Goal: Find specific page/section: Find specific page/section

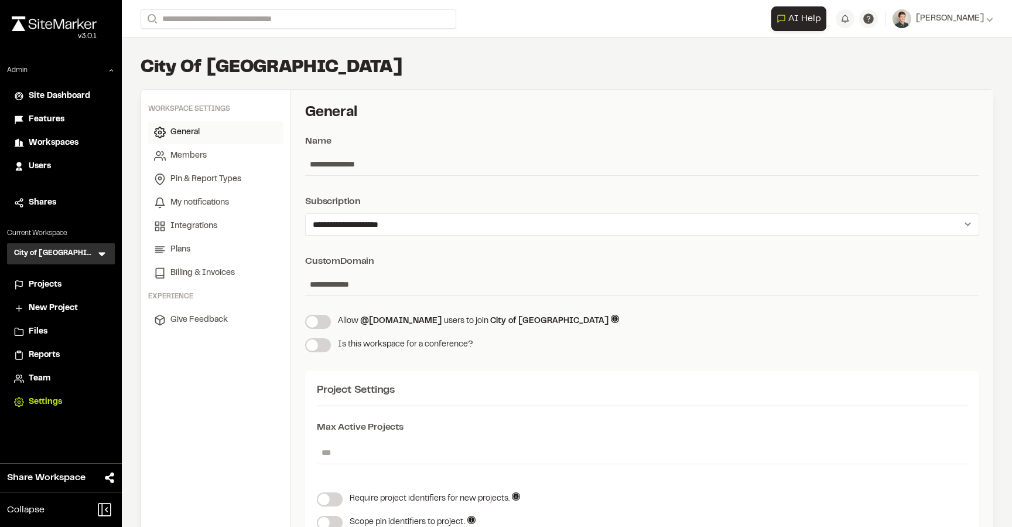
click at [54, 290] on span "Projects" at bounding box center [45, 284] width 33 height 13
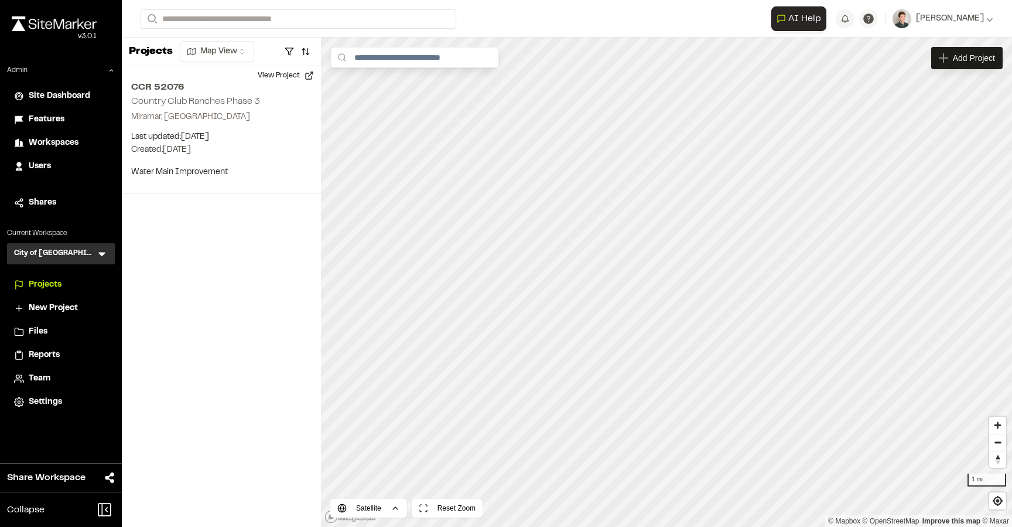
click at [104, 252] on icon at bounding box center [101, 254] width 7 height 4
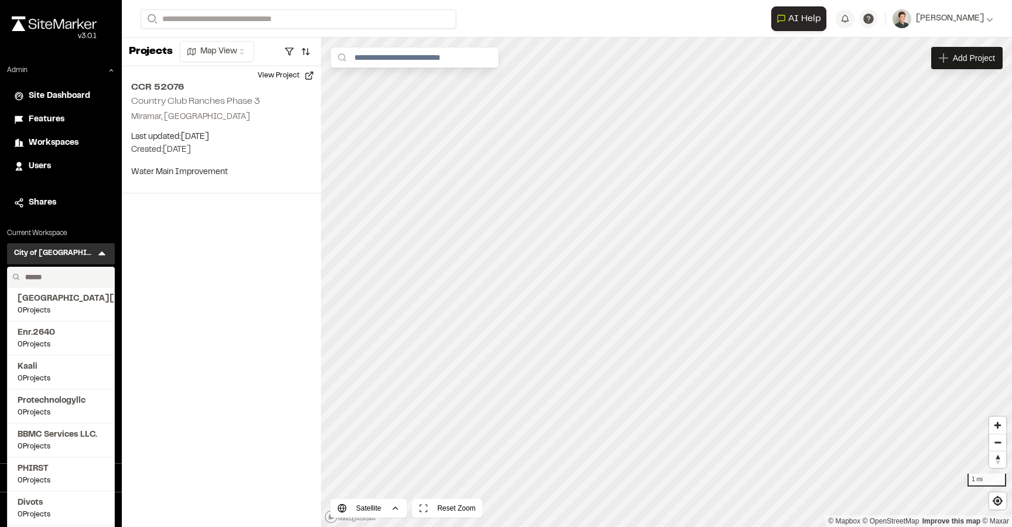
click at [69, 281] on input "text" at bounding box center [64, 277] width 89 height 20
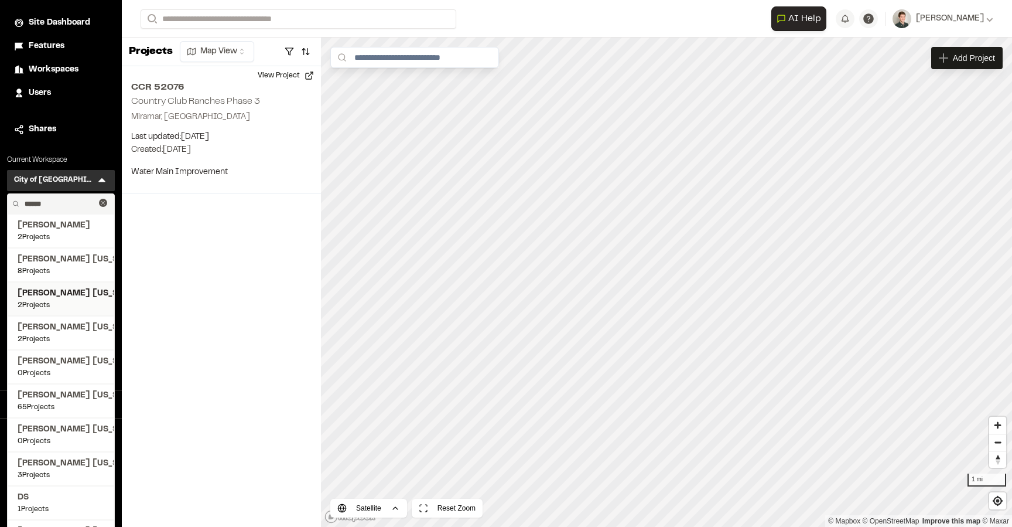
scroll to position [79, 0]
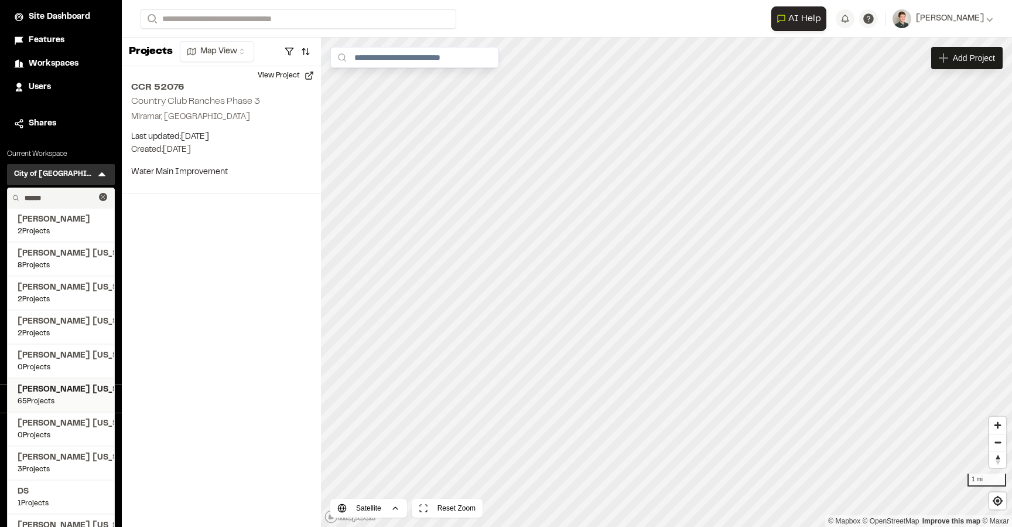
type input "******"
click at [70, 401] on span "65 Projects" at bounding box center [61, 401] width 87 height 11
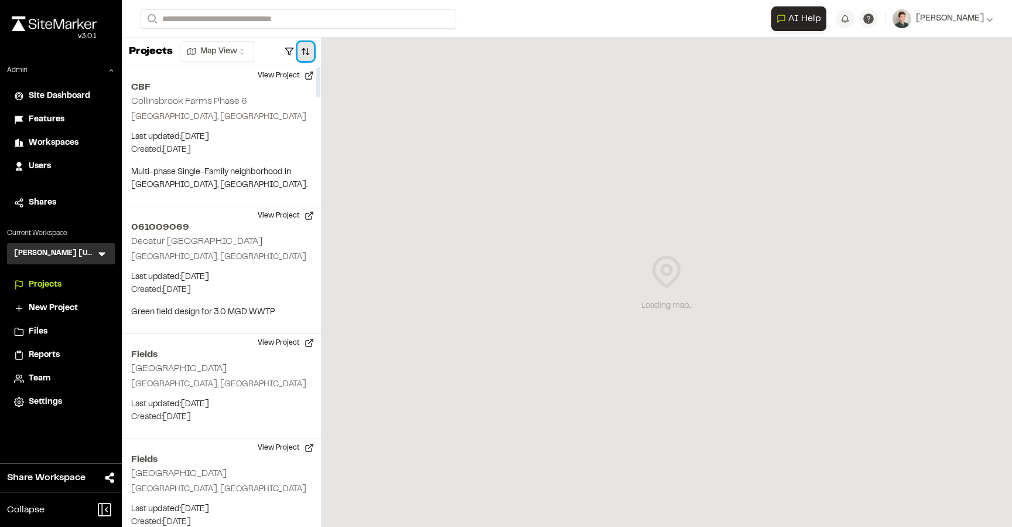
click at [309, 52] on button "button" at bounding box center [306, 51] width 16 height 19
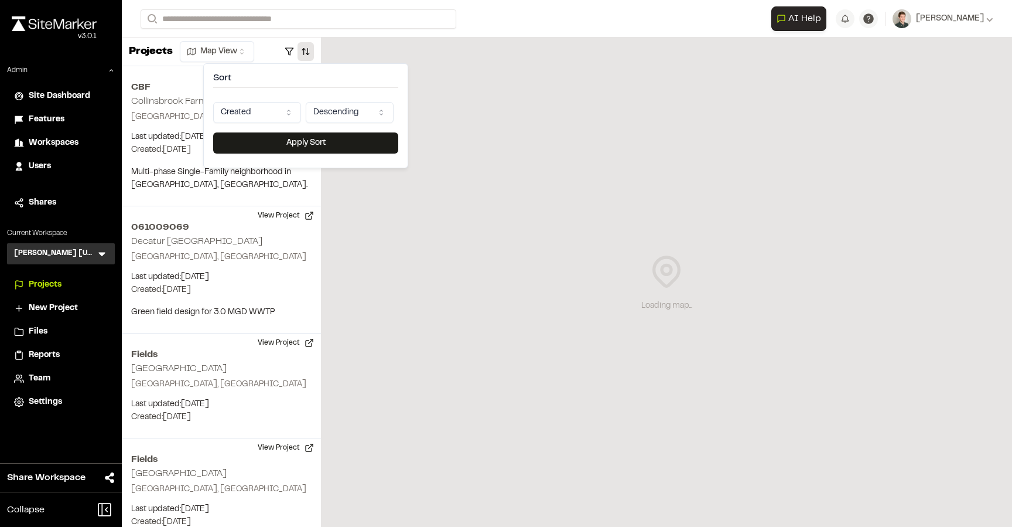
click at [275, 108] on html "Close sidebar v 3.0.1 Admin Site Dashboard Features Workspaces Users Shares Cur…" at bounding box center [506, 263] width 1012 height 527
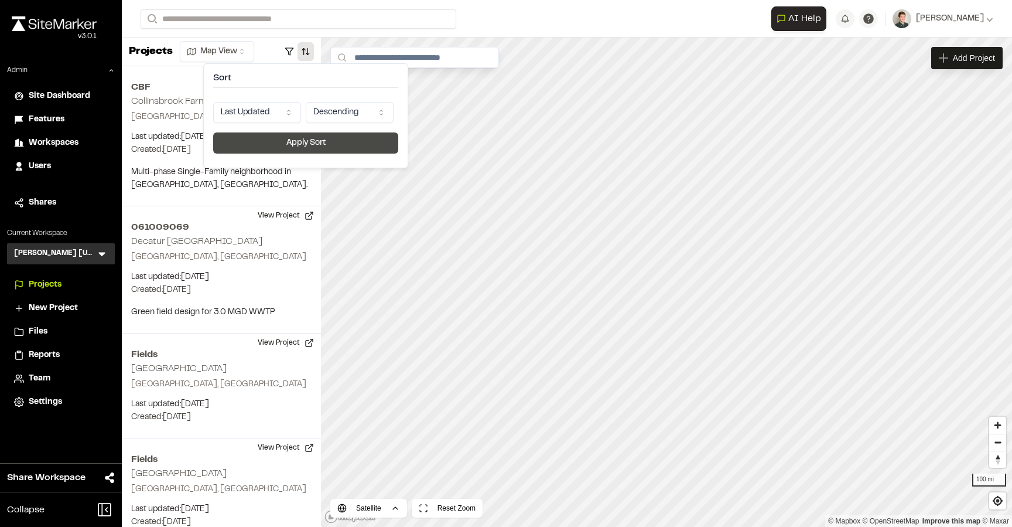
click at [274, 135] on button "Apply Sort" at bounding box center [305, 142] width 185 height 21
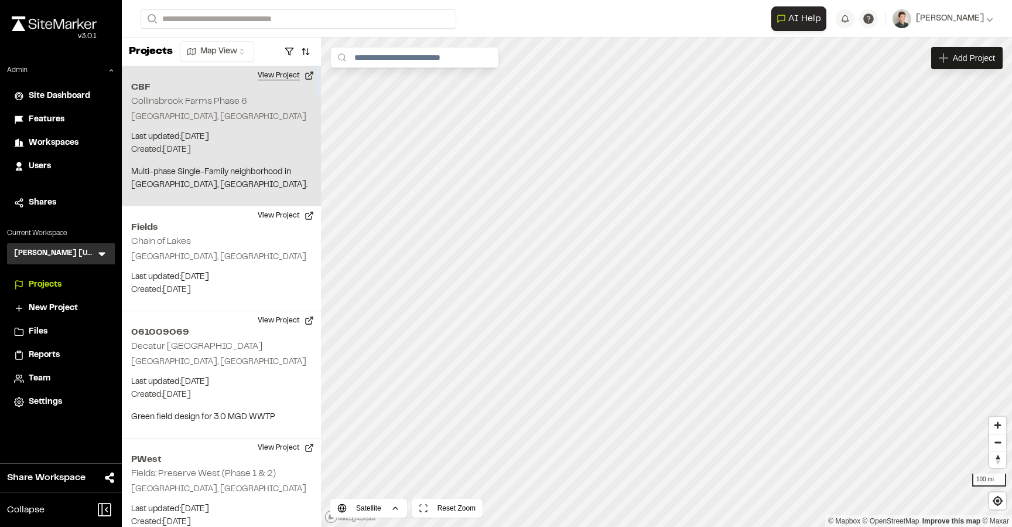
click at [286, 80] on button "View Project" at bounding box center [286, 75] width 70 height 19
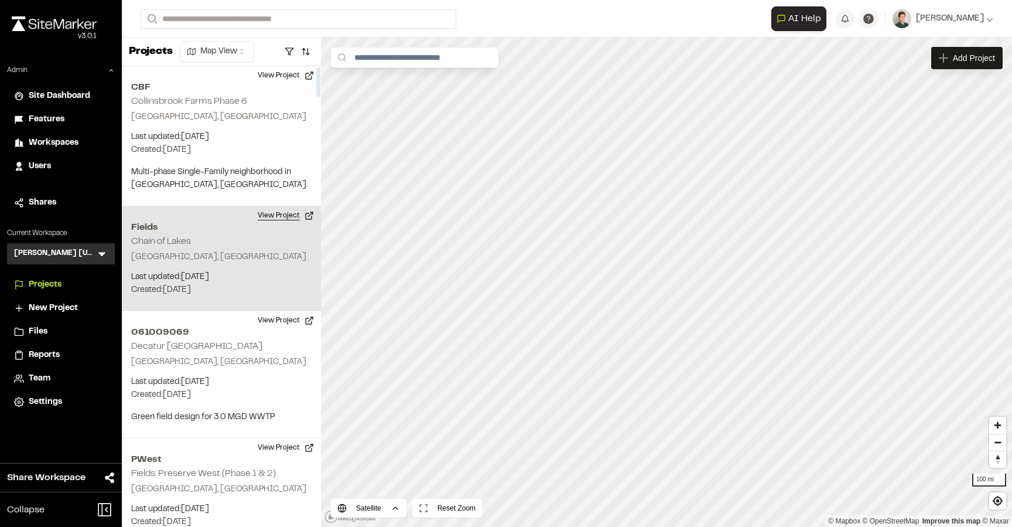
click at [284, 219] on button "View Project" at bounding box center [286, 215] width 70 height 19
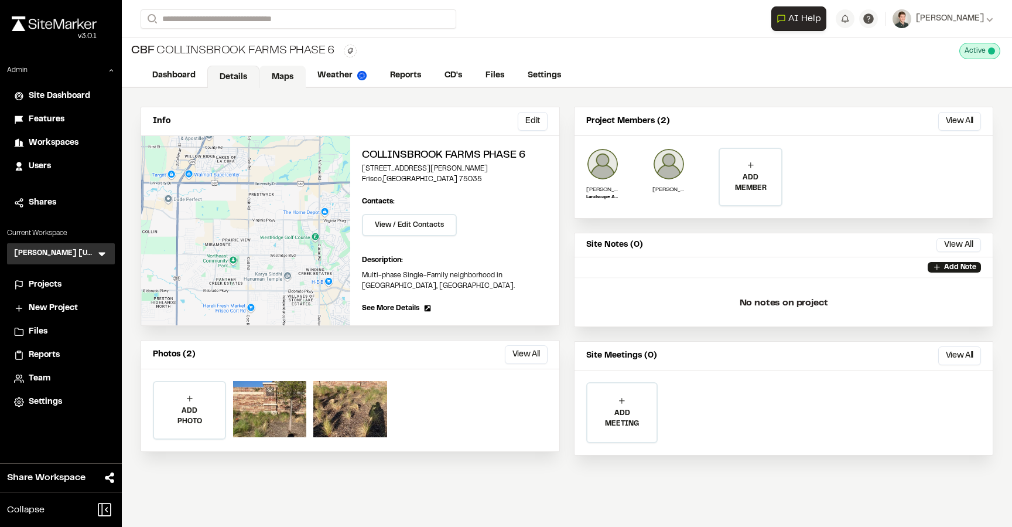
click at [284, 74] on link "Maps" at bounding box center [282, 77] width 46 height 22
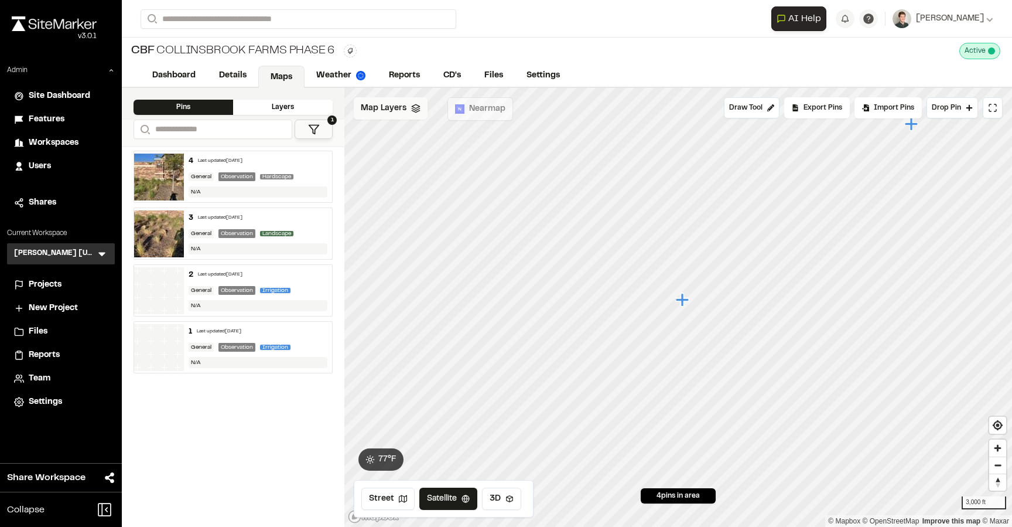
click at [392, 119] on div "Map Layers" at bounding box center [391, 108] width 74 height 22
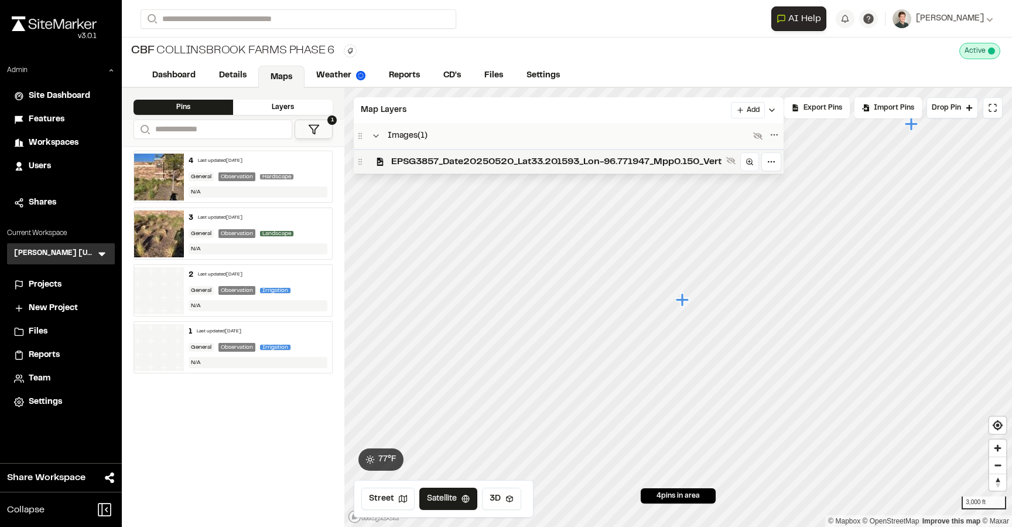
click at [422, 166] on span "EPSG3857_Date20250520_Lat33.201593_Lon-96.771947_Mpp0.150_Vert" at bounding box center [556, 162] width 330 height 14
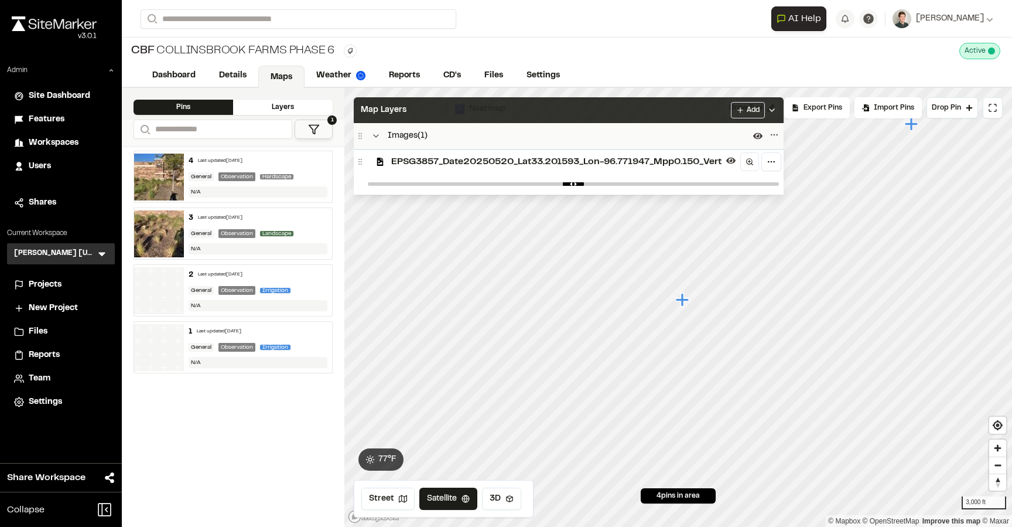
click at [449, 113] on div "Map Layers Add" at bounding box center [569, 110] width 430 height 26
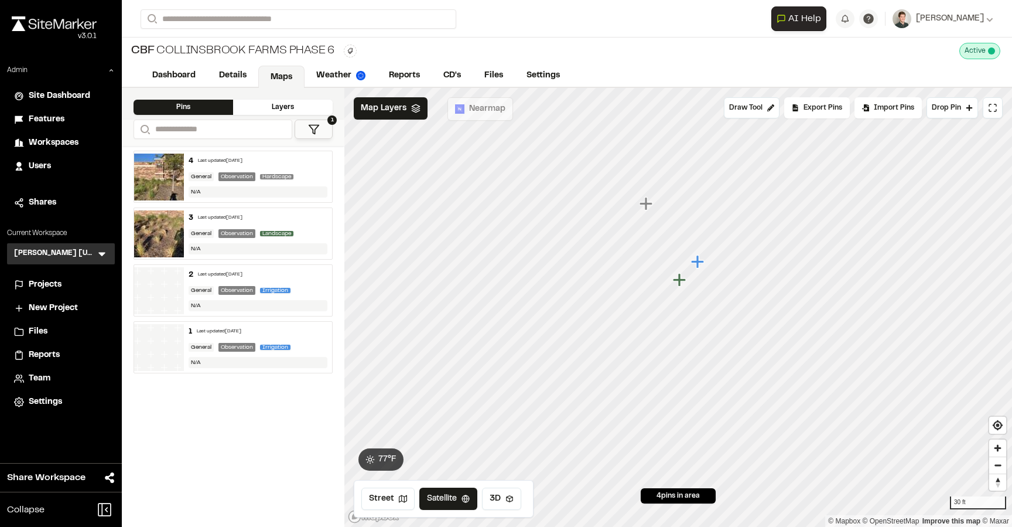
click at [646, 203] on icon "Map marker" at bounding box center [646, 203] width 13 height 13
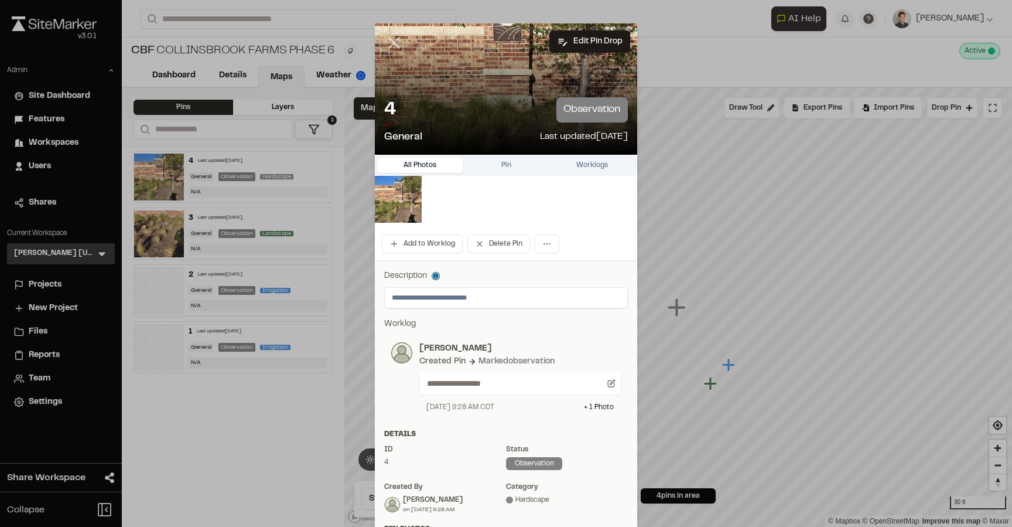
click at [390, 43] on icon at bounding box center [394, 43] width 20 height 20
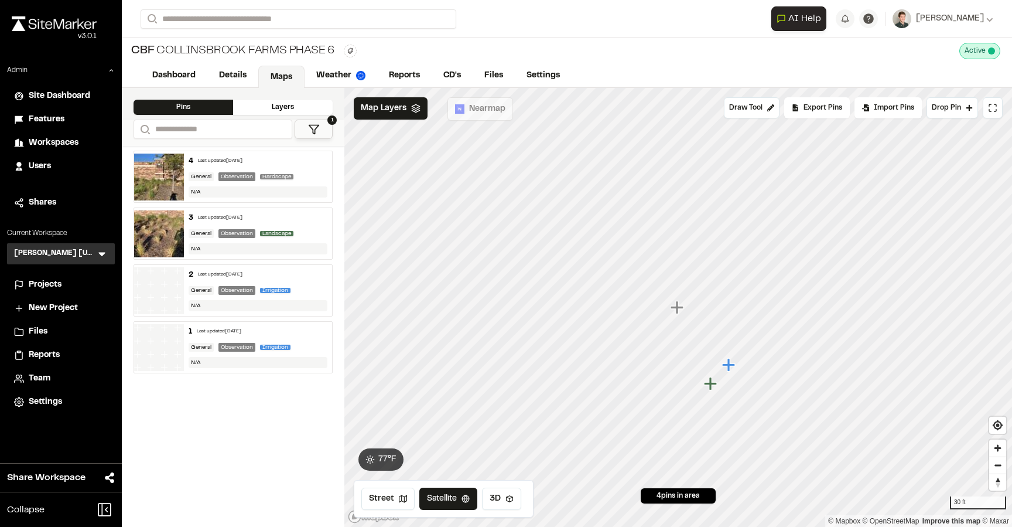
click at [726, 364] on icon "Map marker" at bounding box center [728, 364] width 13 height 13
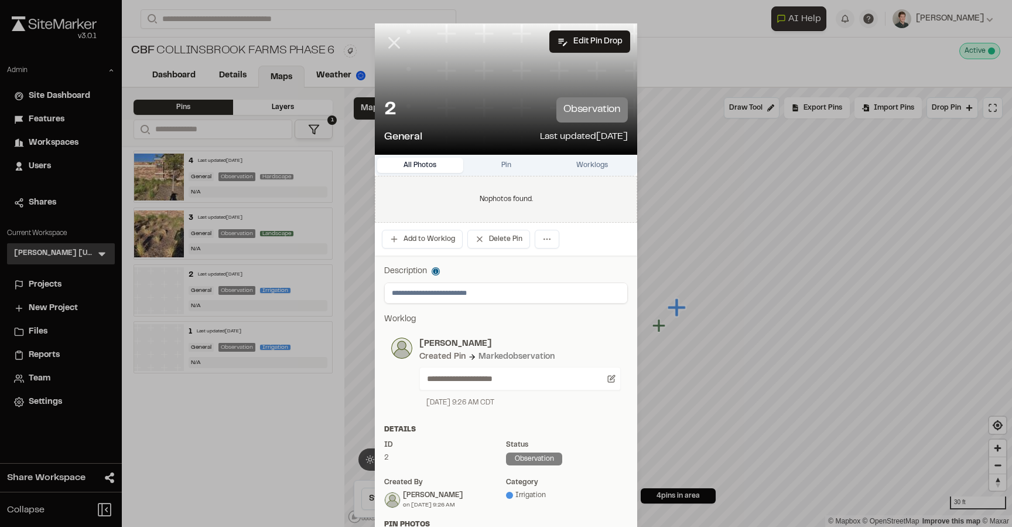
click at [395, 35] on icon at bounding box center [394, 43] width 20 height 20
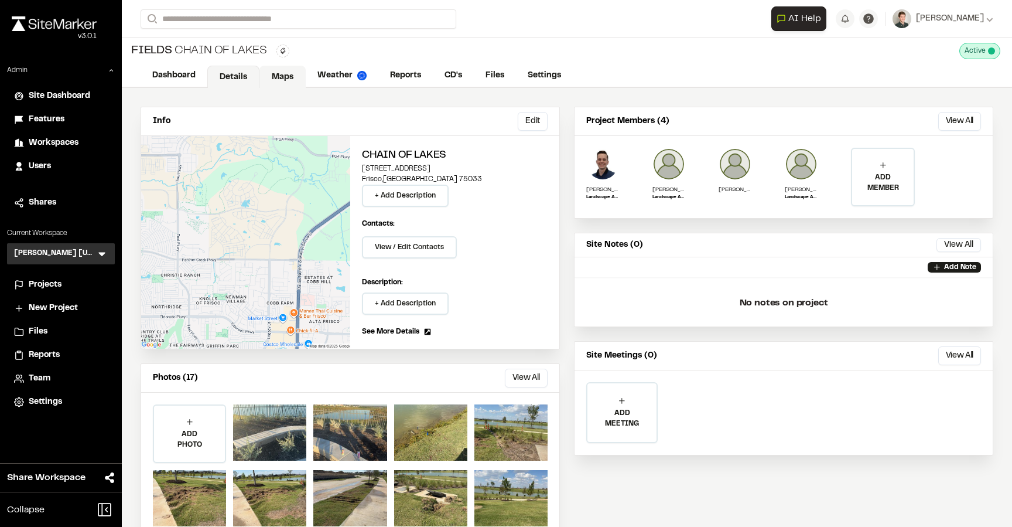
click at [294, 74] on link "Maps" at bounding box center [282, 77] width 46 height 22
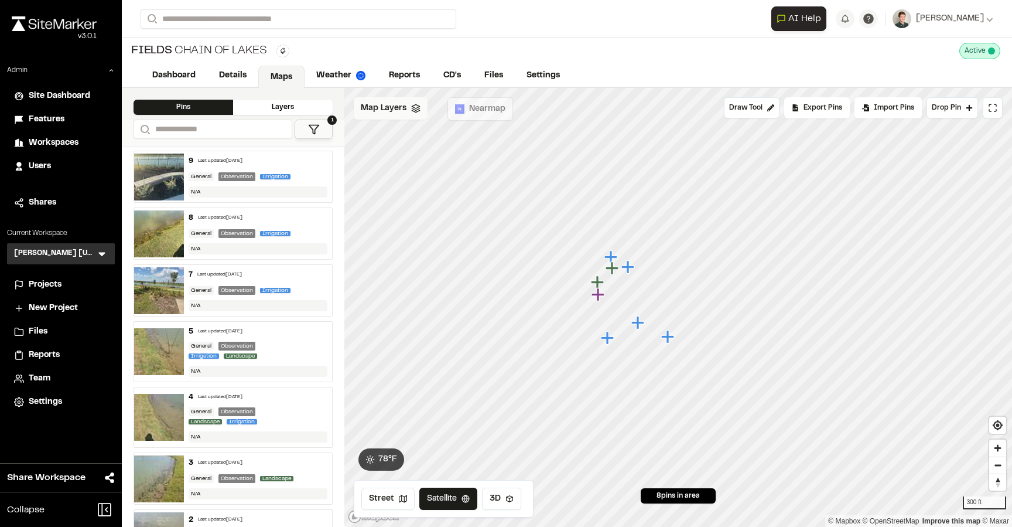
click at [382, 116] on div "Map Layers" at bounding box center [391, 108] width 74 height 22
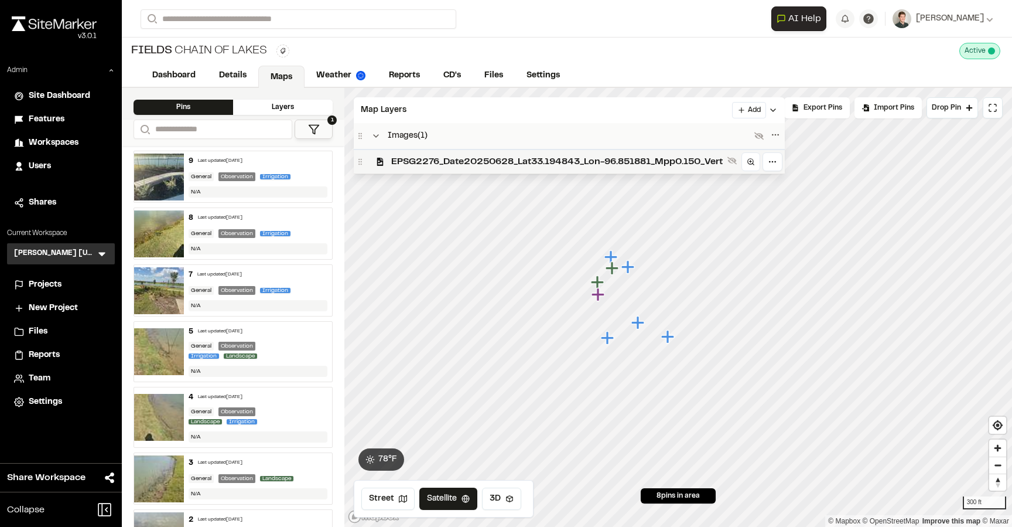
click at [413, 157] on span "EPSG2276_Date20250628_Lat33.194843_Lon-96.851881_Mpp0.150_Vert" at bounding box center [556, 162] width 331 height 14
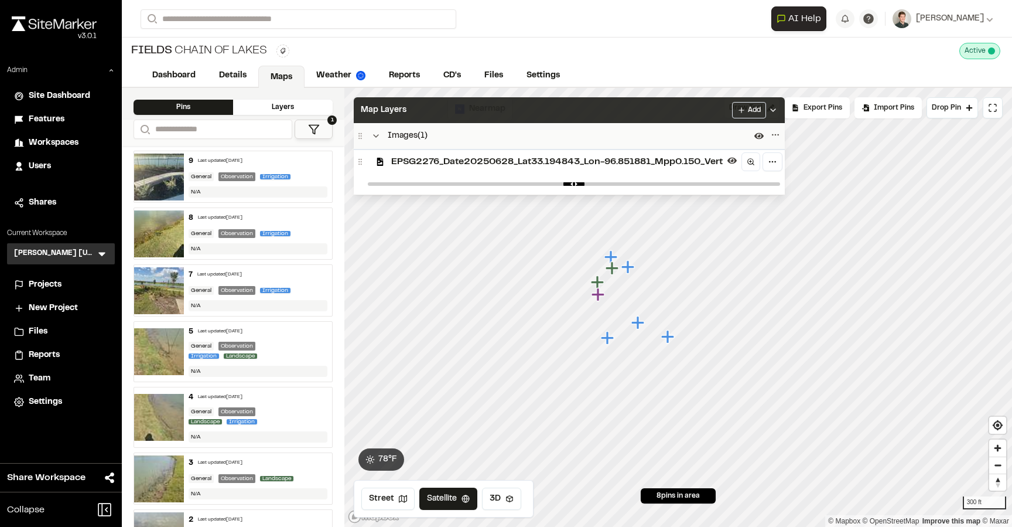
click at [440, 114] on div "Map Layers Add" at bounding box center [569, 110] width 431 height 26
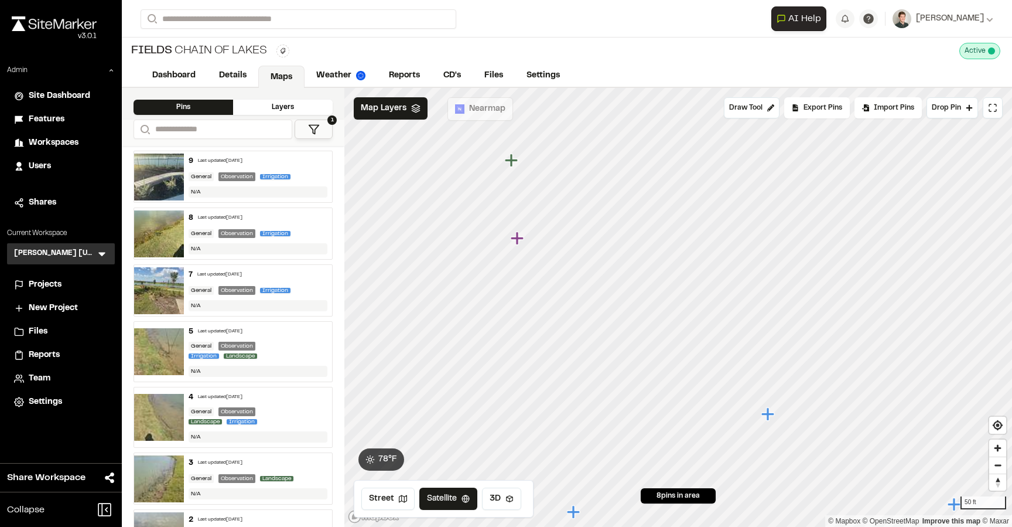
click at [517, 235] on icon "Map marker" at bounding box center [517, 237] width 13 height 13
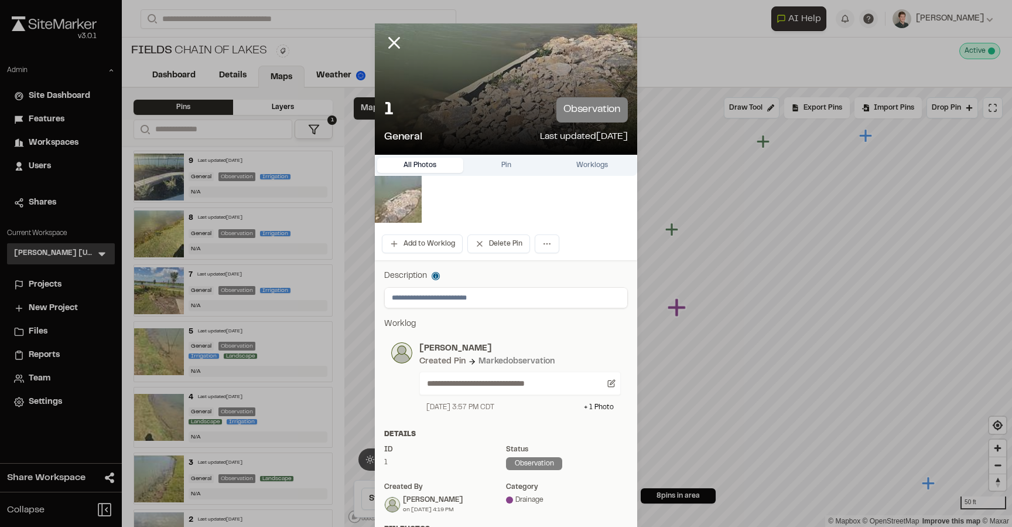
click at [408, 200] on img at bounding box center [398, 199] width 47 height 47
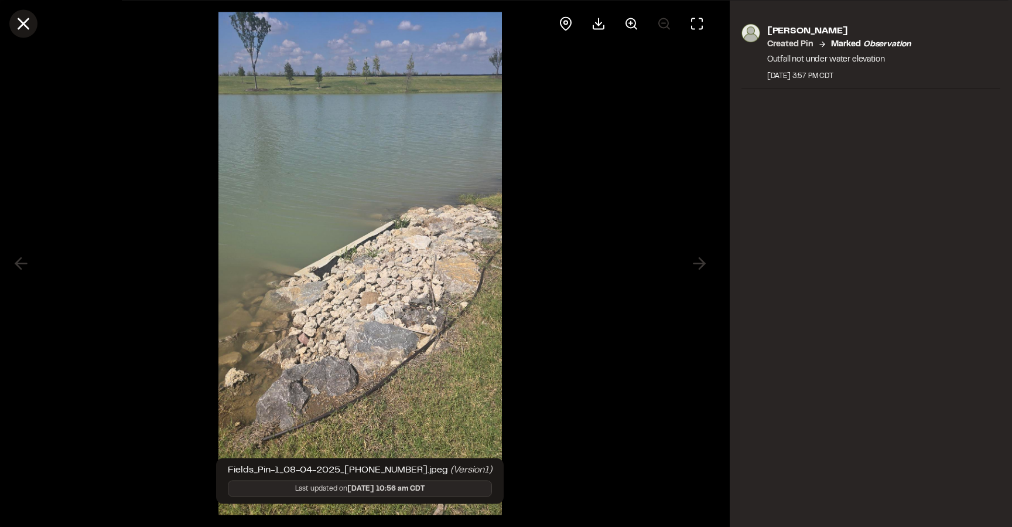
click at [24, 26] on icon at bounding box center [23, 23] width 20 height 20
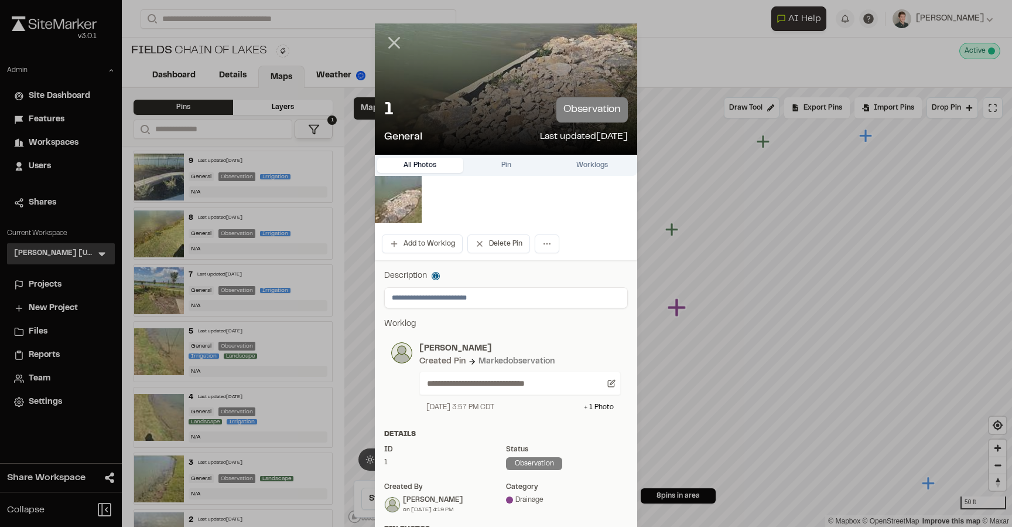
click at [398, 46] on icon at bounding box center [394, 43] width 20 height 20
